Goal: Understand process/instructions: Learn how to perform a task or action

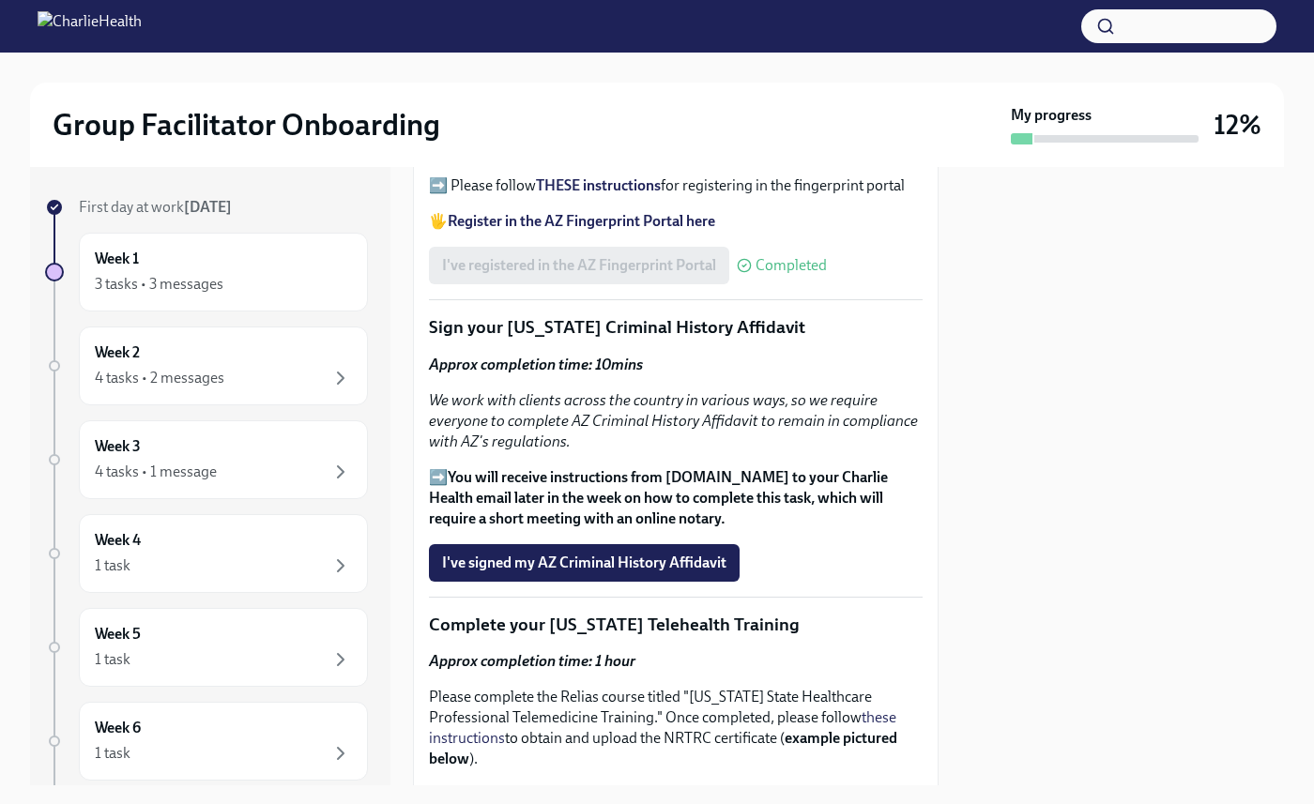
scroll to position [2491, 0]
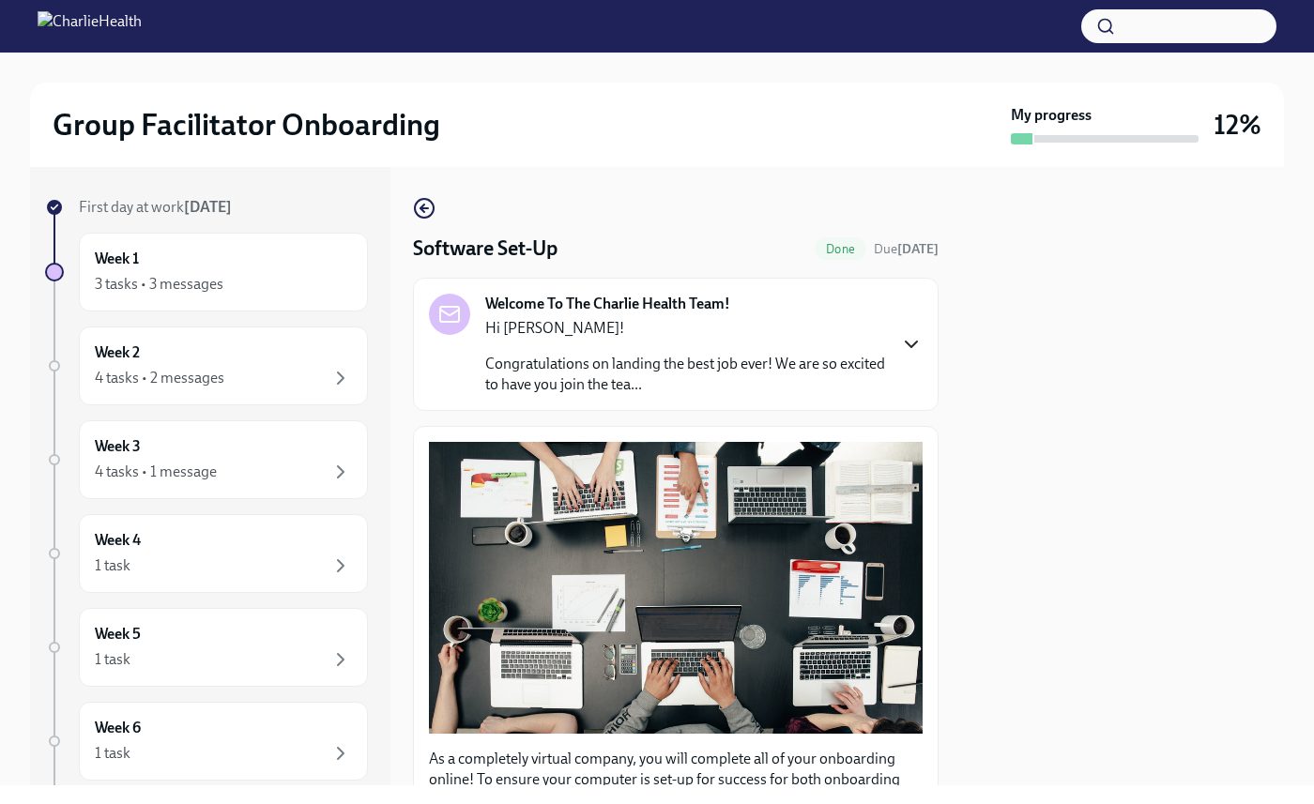
click at [906, 342] on icon "button" at bounding box center [911, 345] width 11 height 6
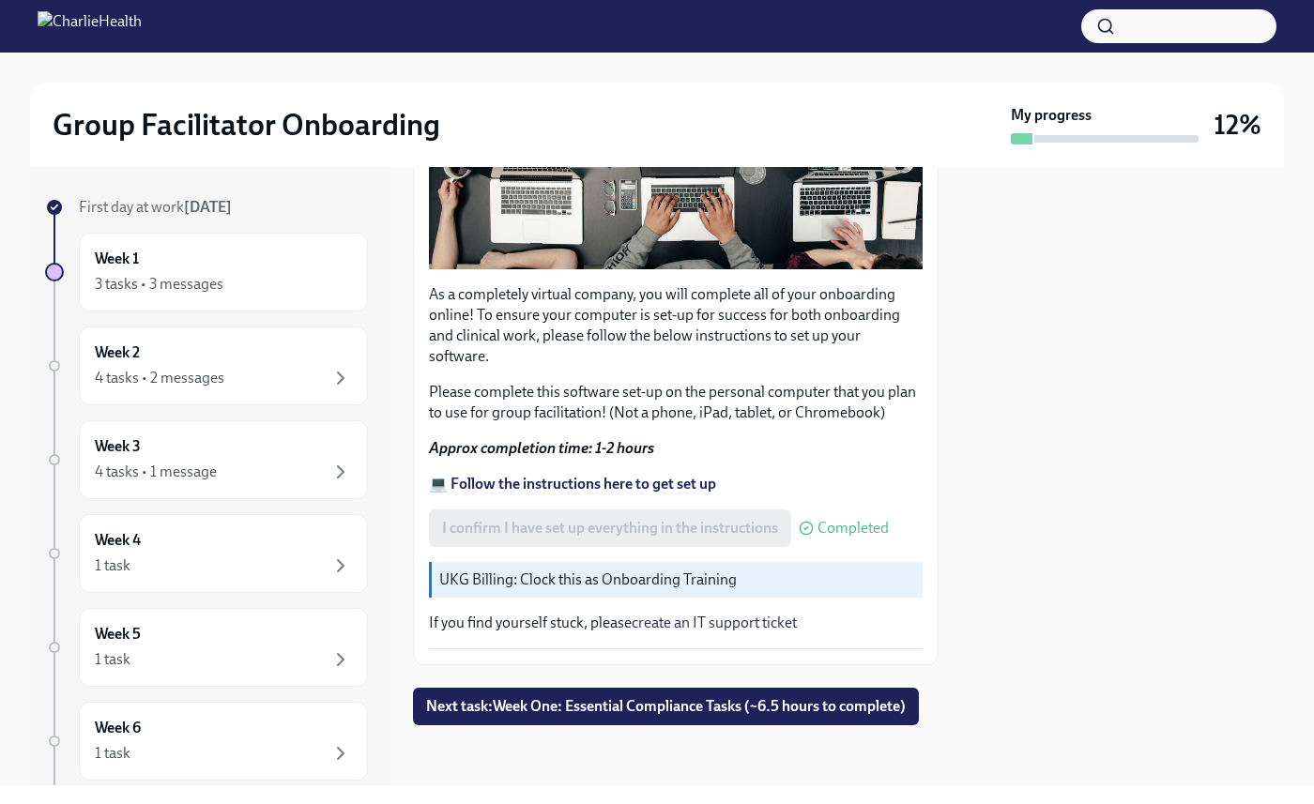
scroll to position [1609, 0]
click at [629, 697] on span "Next task : Week One: Essential Compliance Tasks (~6.5 hours to complete)" at bounding box center [666, 706] width 480 height 19
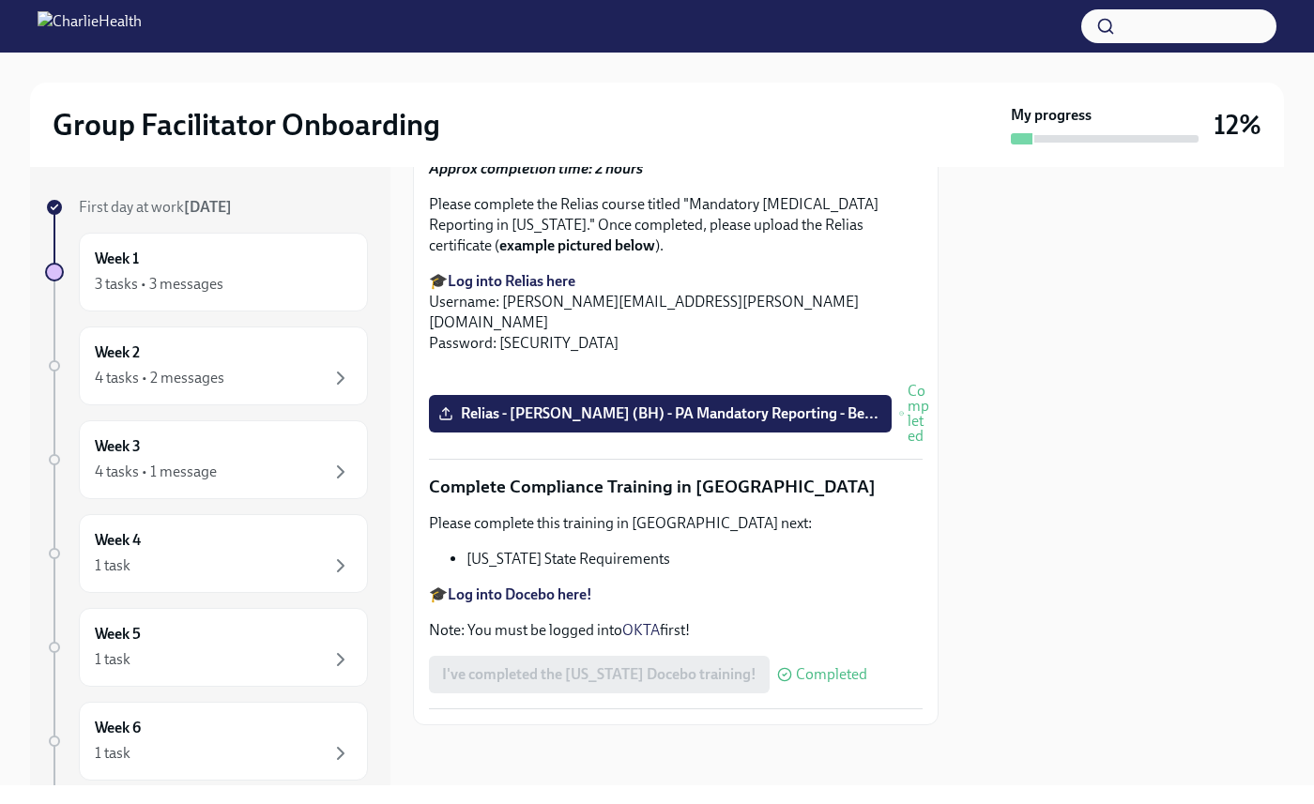
scroll to position [4103, 0]
click at [191, 280] on div "3 tasks • 3 messages" at bounding box center [159, 284] width 129 height 21
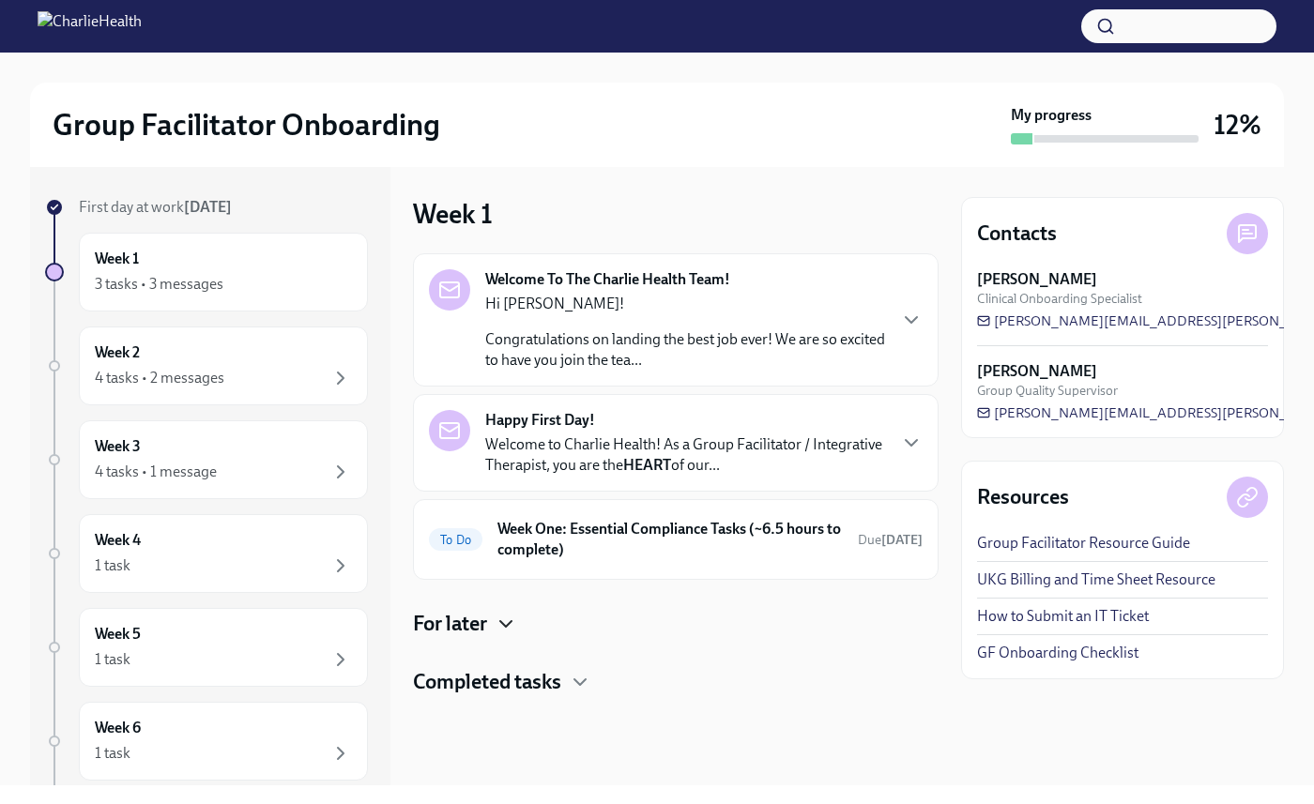
click at [506, 628] on icon "button" at bounding box center [506, 624] width 23 height 23
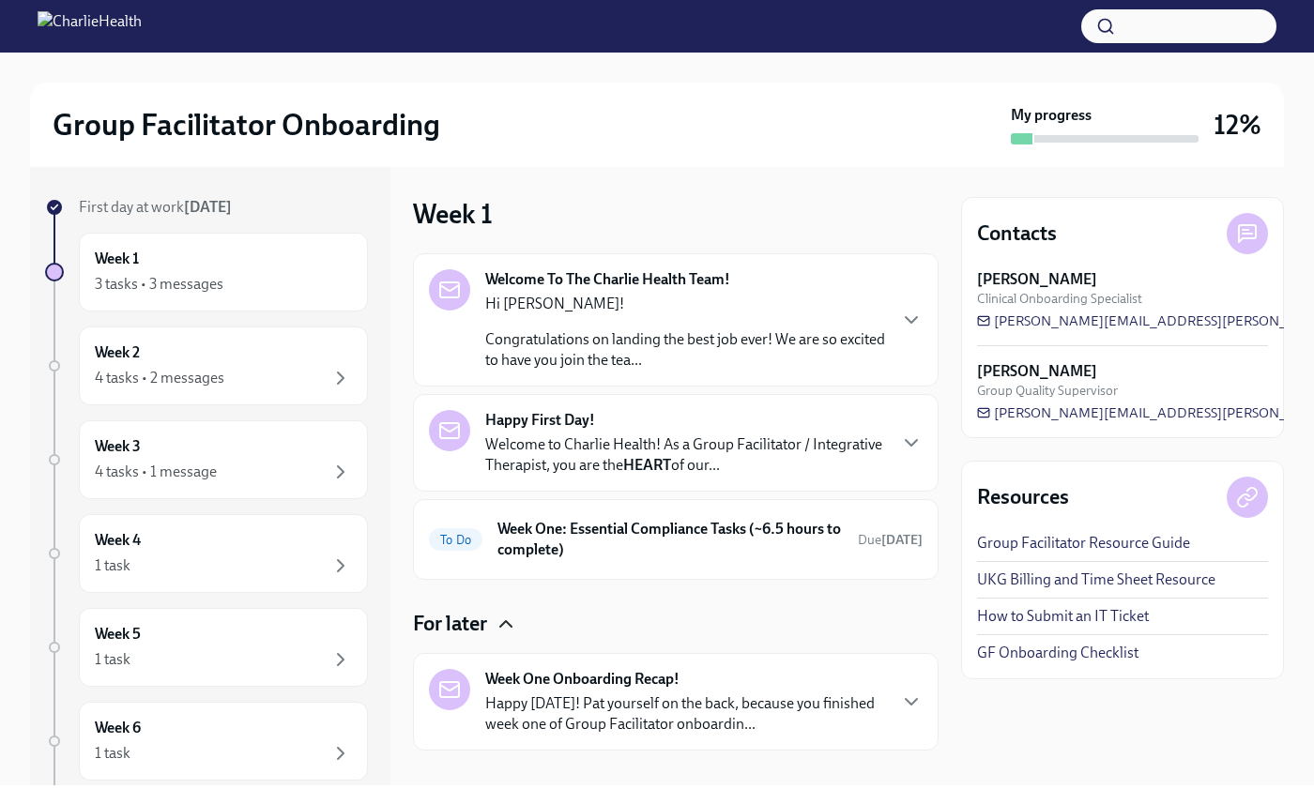
scroll to position [84, 0]
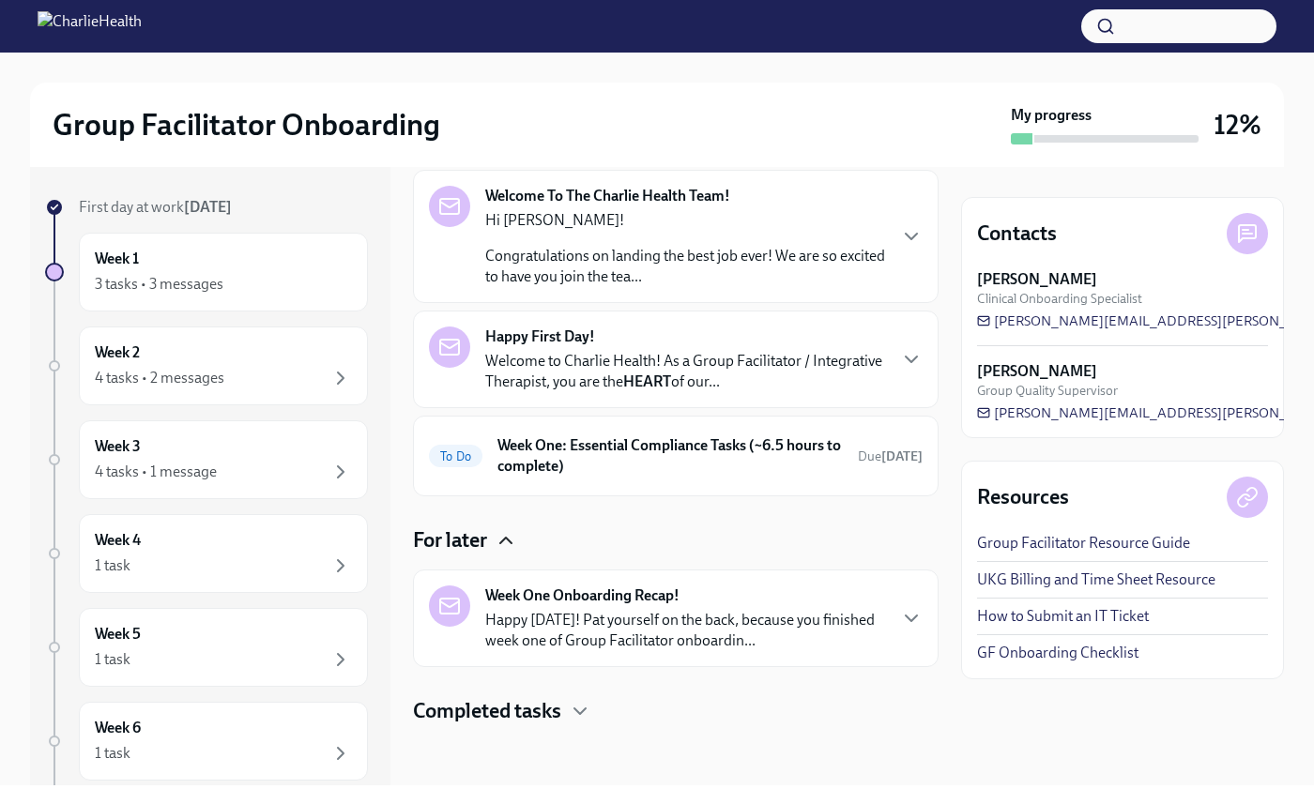
click at [500, 695] on div "Welcome To The Charlie Health Team! Hi Ashley! Congratulations on landing the b…" at bounding box center [676, 448] width 526 height 556
click at [506, 719] on h4 "Completed tasks" at bounding box center [487, 711] width 148 height 28
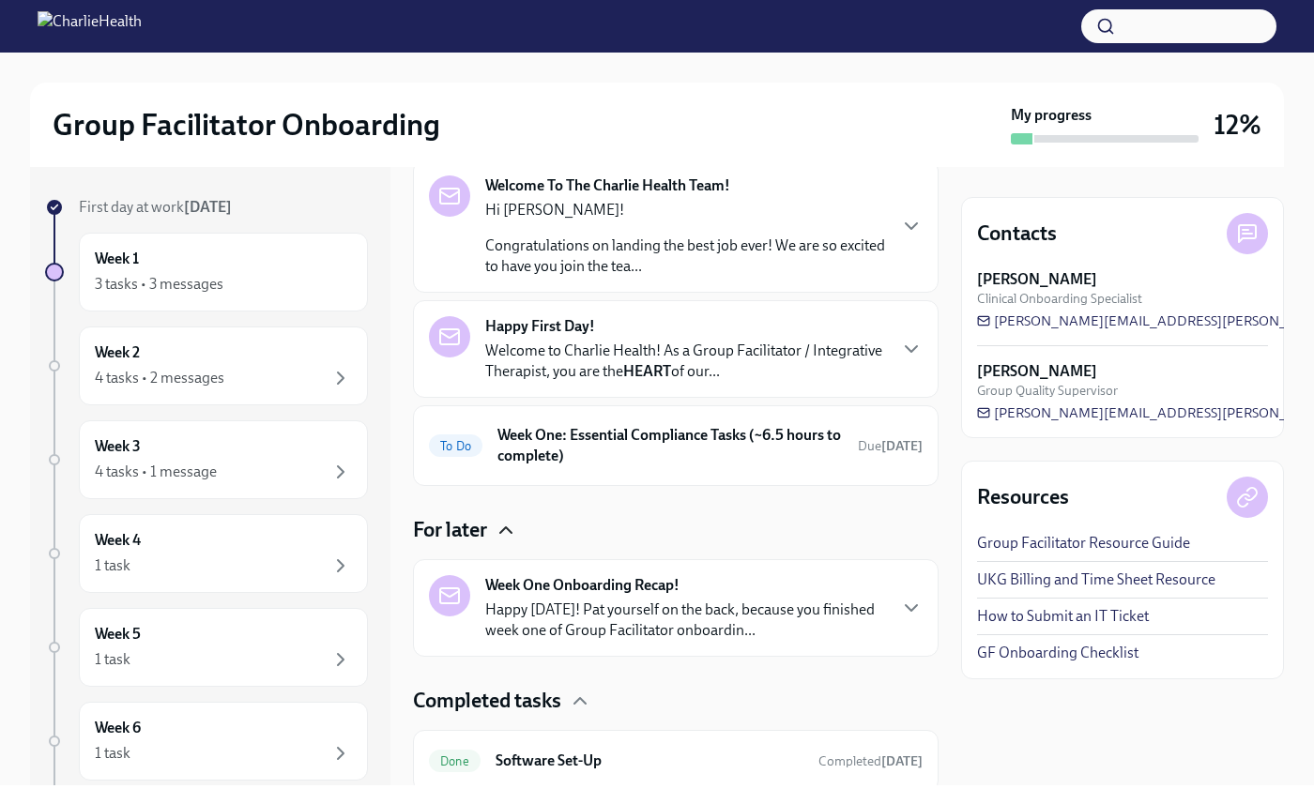
scroll to position [87, 0]
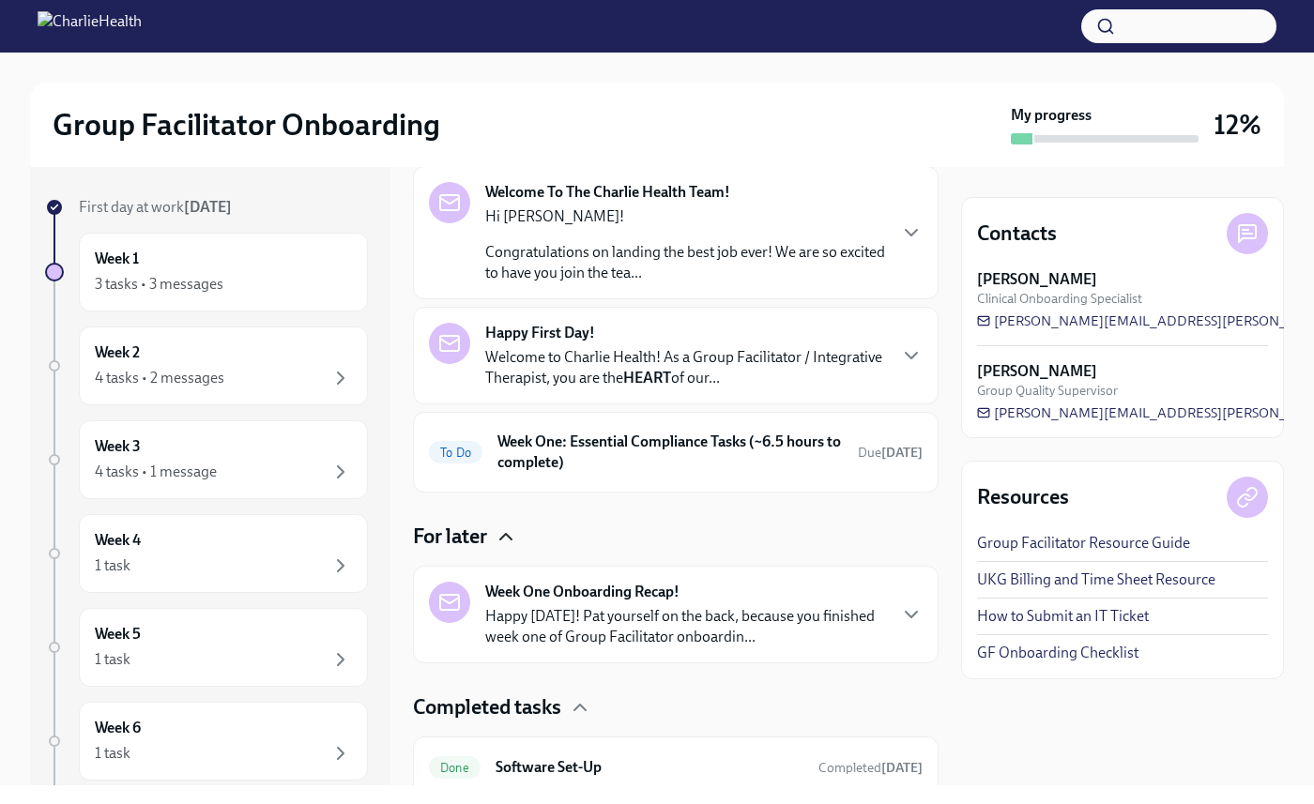
click at [629, 593] on strong "Week One Onboarding Recap!" at bounding box center [582, 592] width 194 height 21
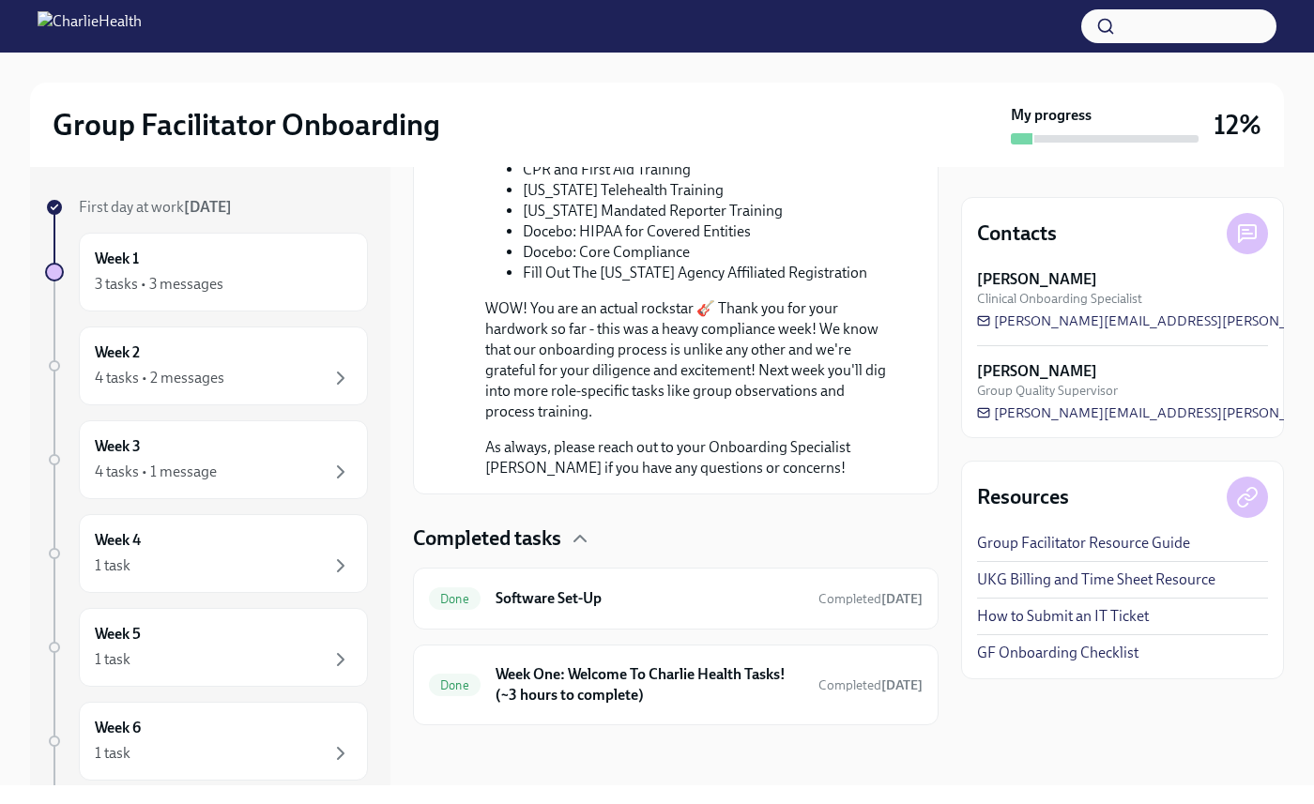
scroll to position [1228, 0]
